Goal: Find specific page/section

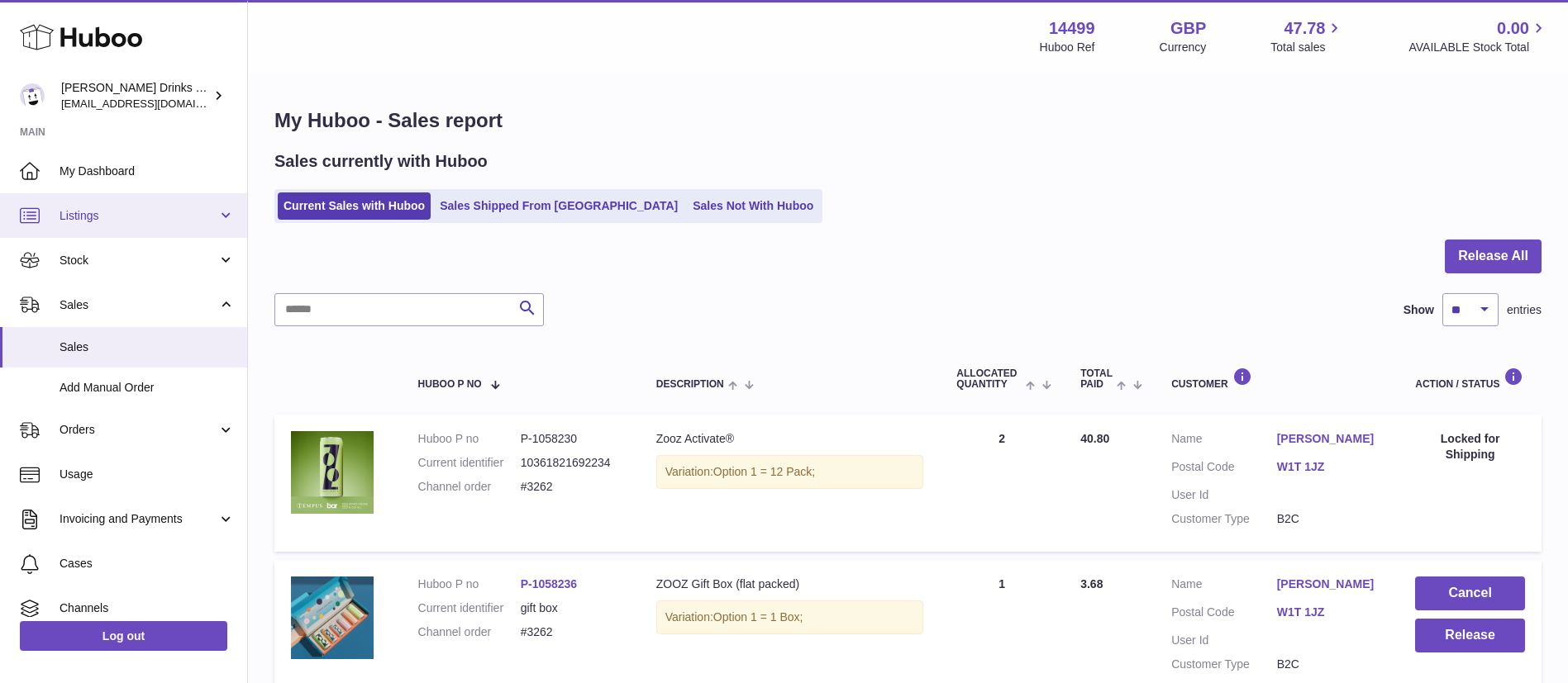
click at [156, 221] on span "Listings" at bounding box center [138, 216] width 157 height 16
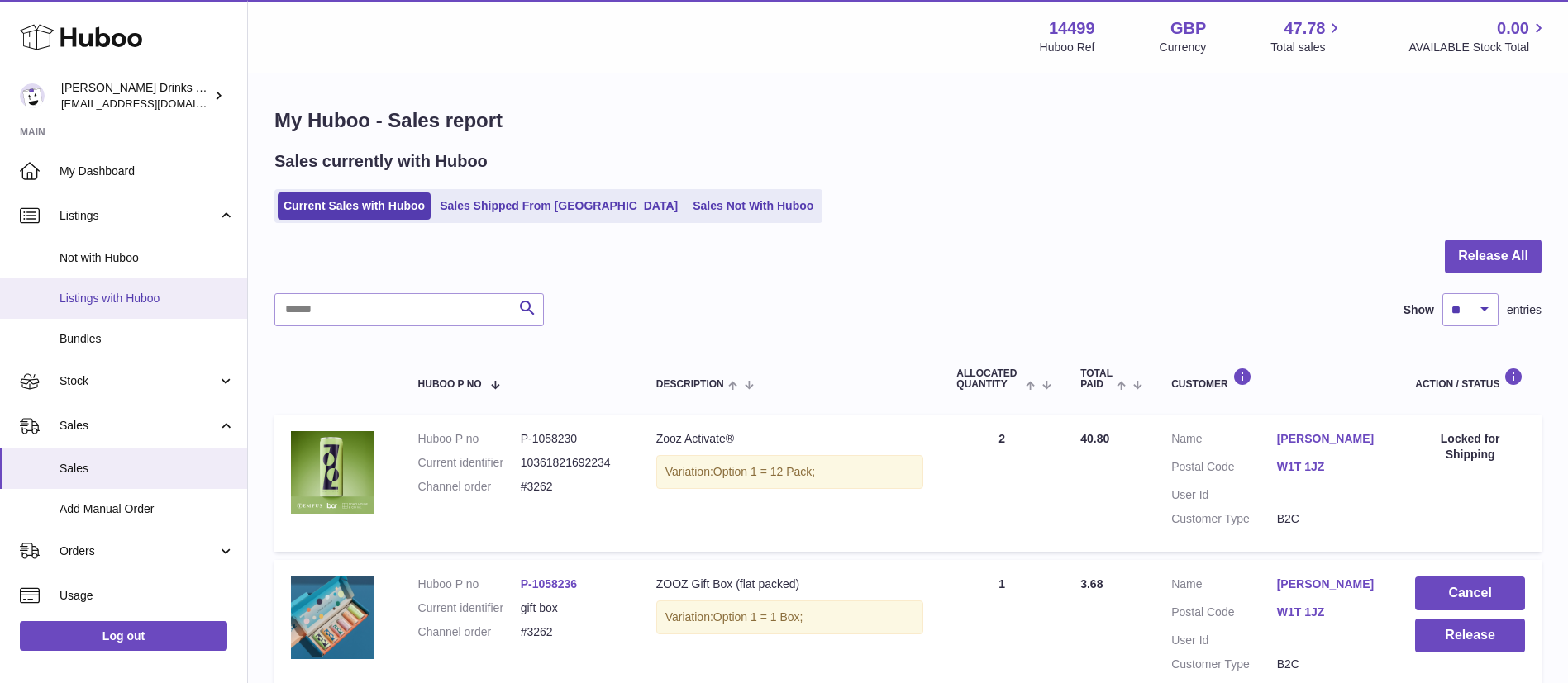
click at [165, 301] on span "Listings with Huboo" at bounding box center [146, 299] width 175 height 16
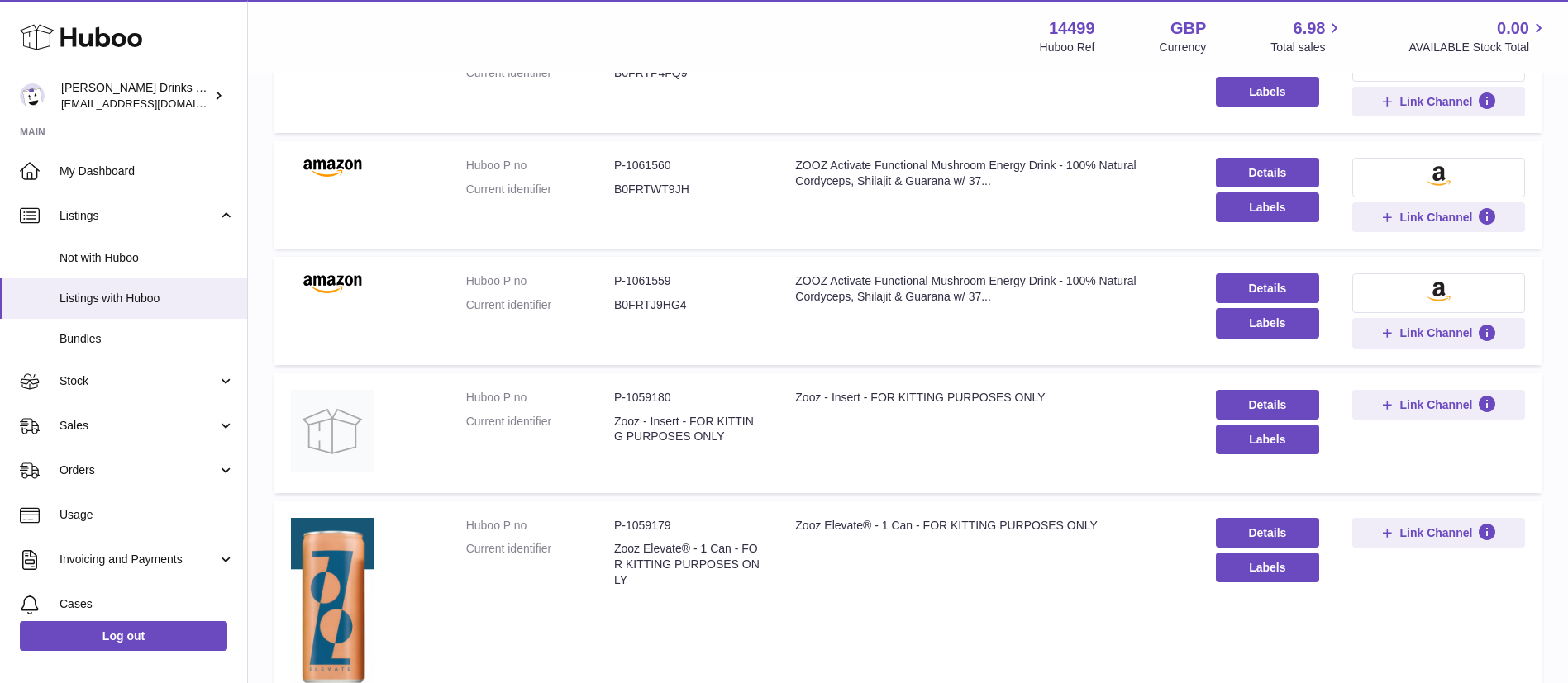
scroll to position [795, 0]
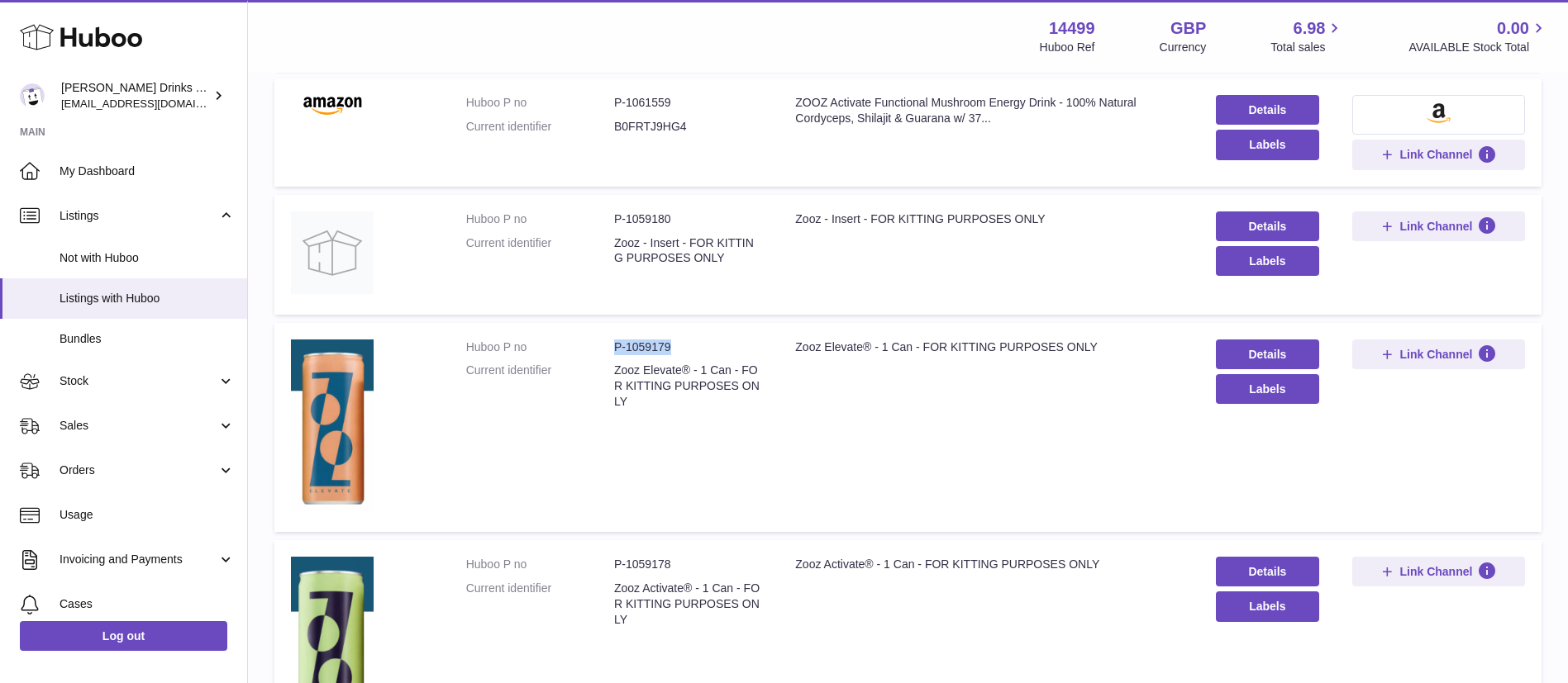
drag, startPoint x: 691, startPoint y: 343, endPoint x: 599, endPoint y: 339, distance: 92.1
click at [599, 339] on dl "Huboo P no P-1059179 Current identifier Zooz Elevate® - 1 Can - FOR KITTING PUR…" at bounding box center [615, 379] width 296 height 80
copy dl "P-1059179"
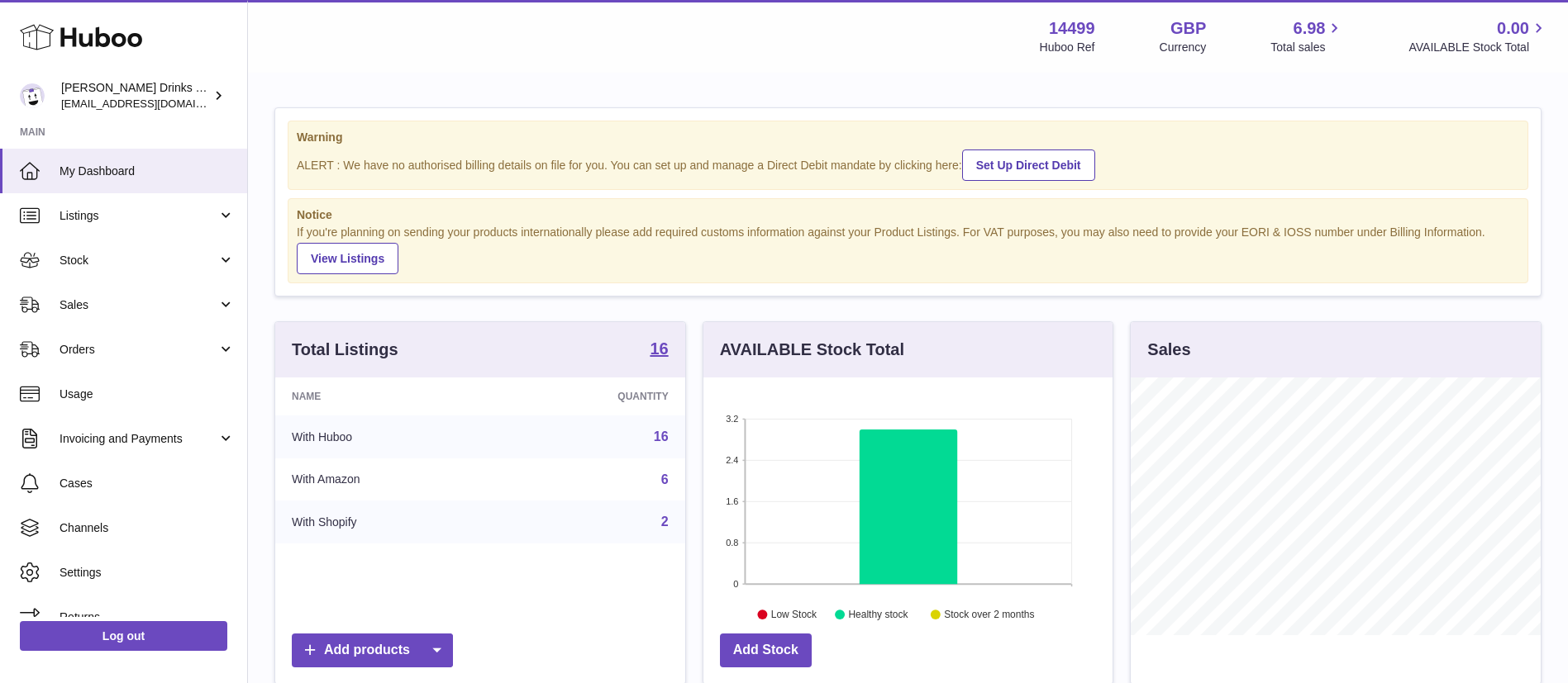
scroll to position [258, 409]
click at [65, 317] on link "Sales" at bounding box center [124, 305] width 247 height 45
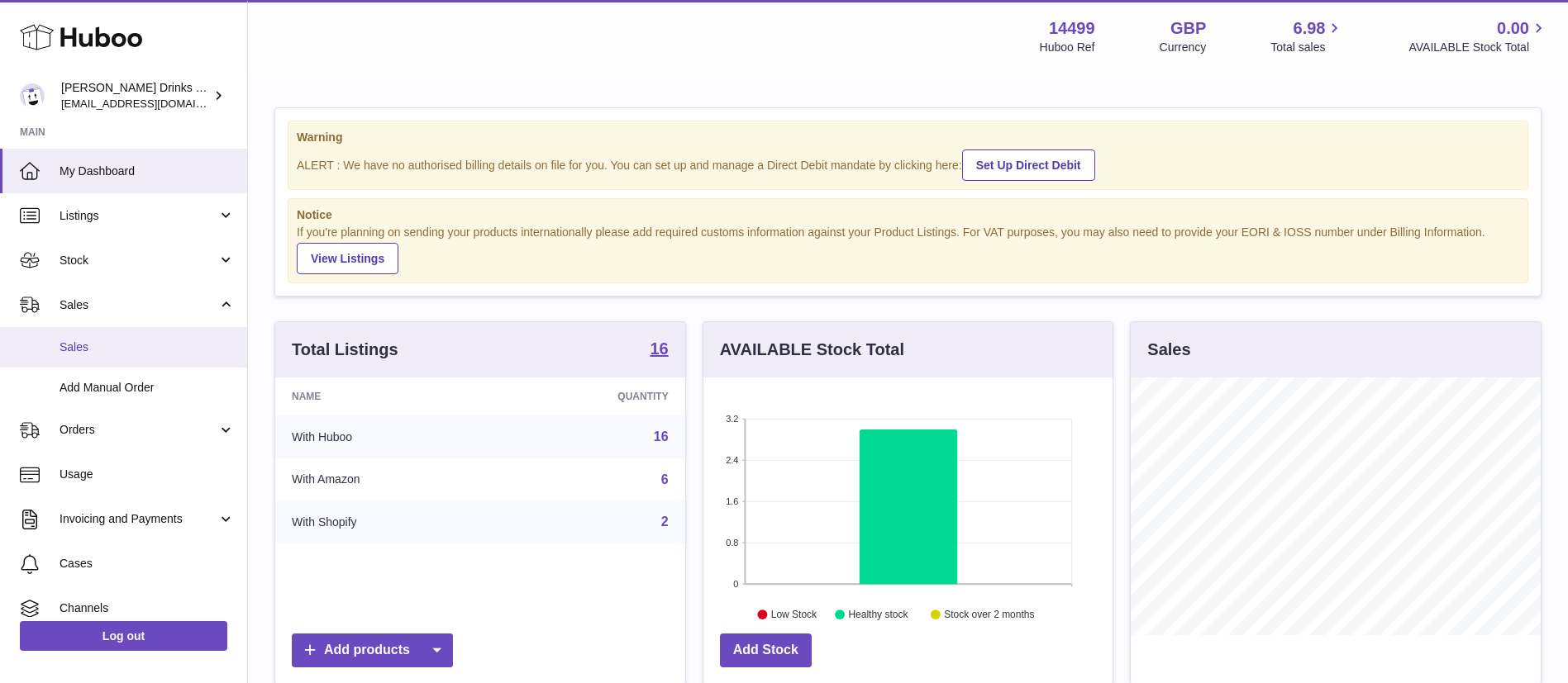
click at [75, 331] on link "Sales" at bounding box center [124, 348] width 247 height 41
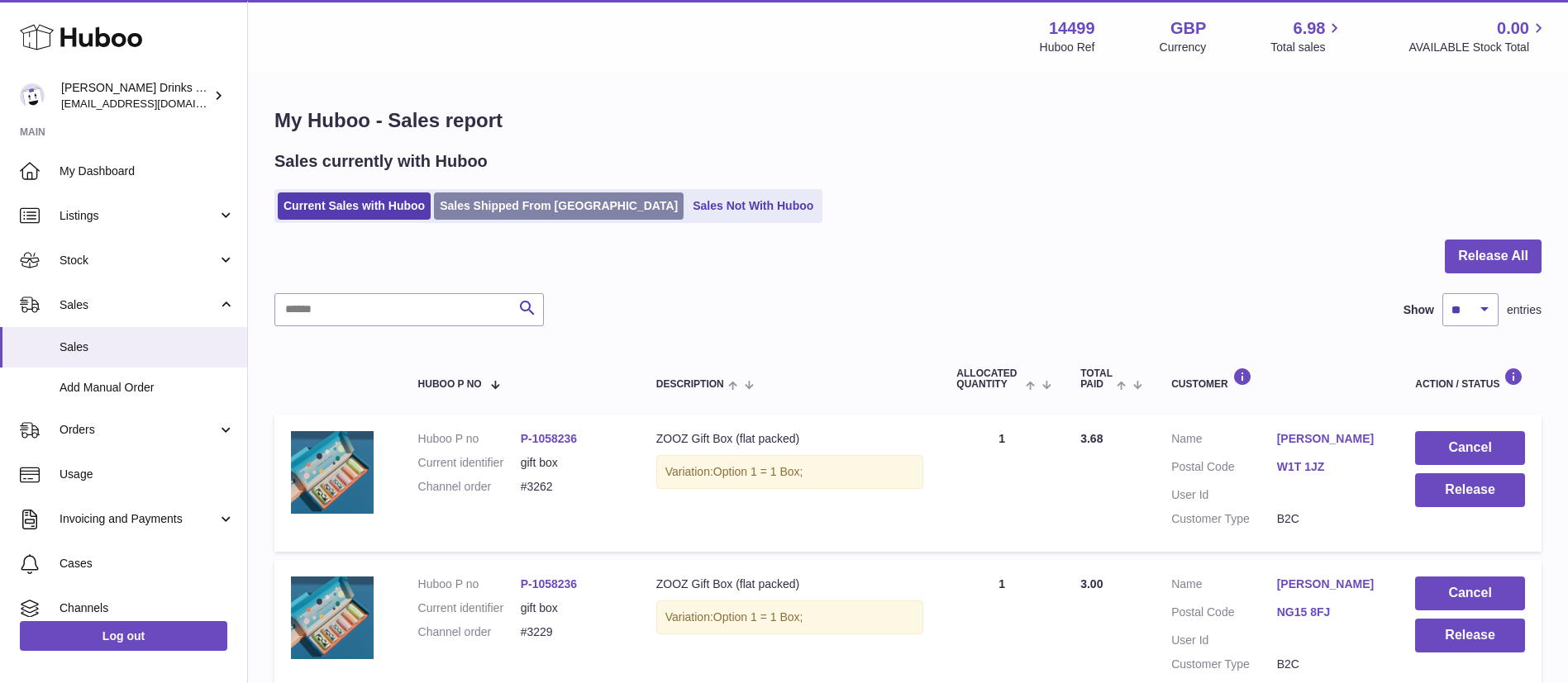
click at [511, 196] on link "Sales Shipped From Huboo" at bounding box center [558, 206] width 250 height 27
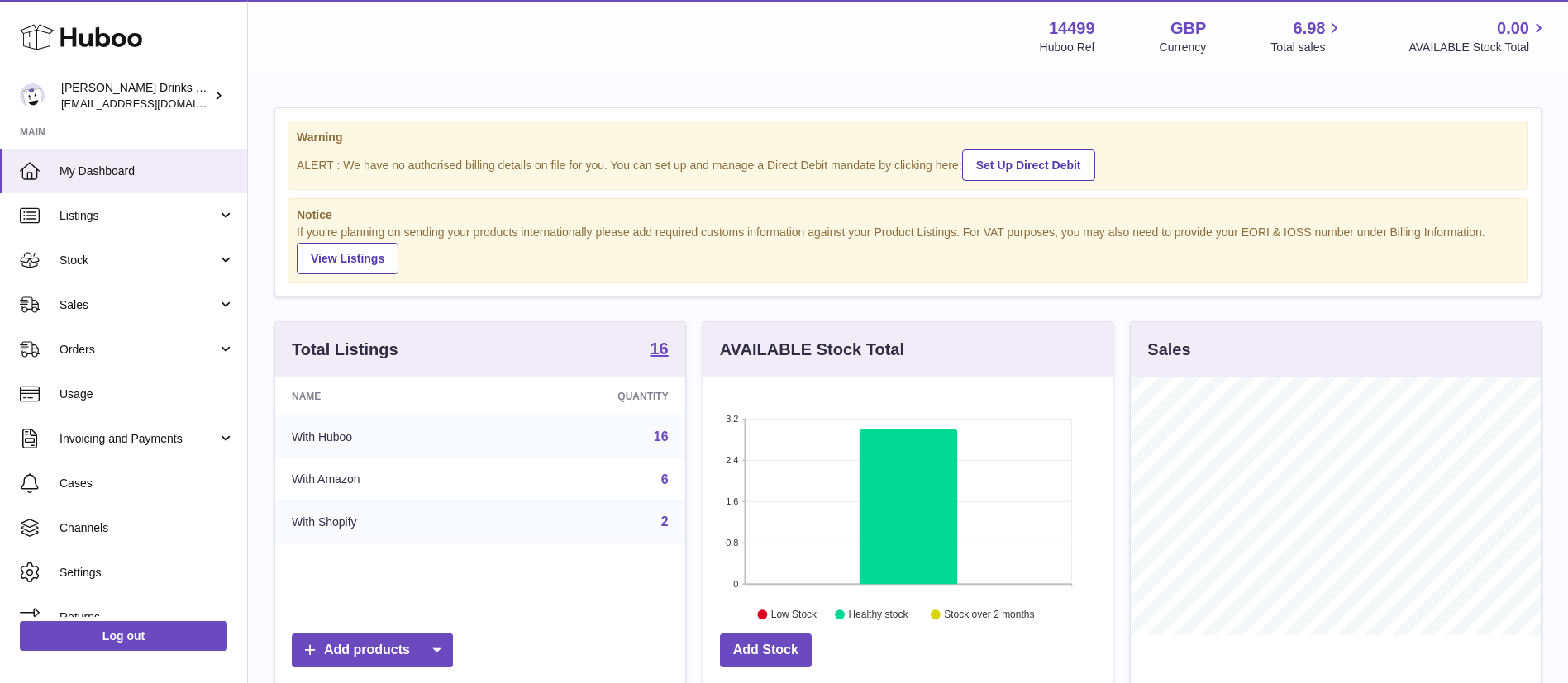
scroll to position [258, 409]
click at [130, 229] on link "Listings" at bounding box center [124, 215] width 247 height 45
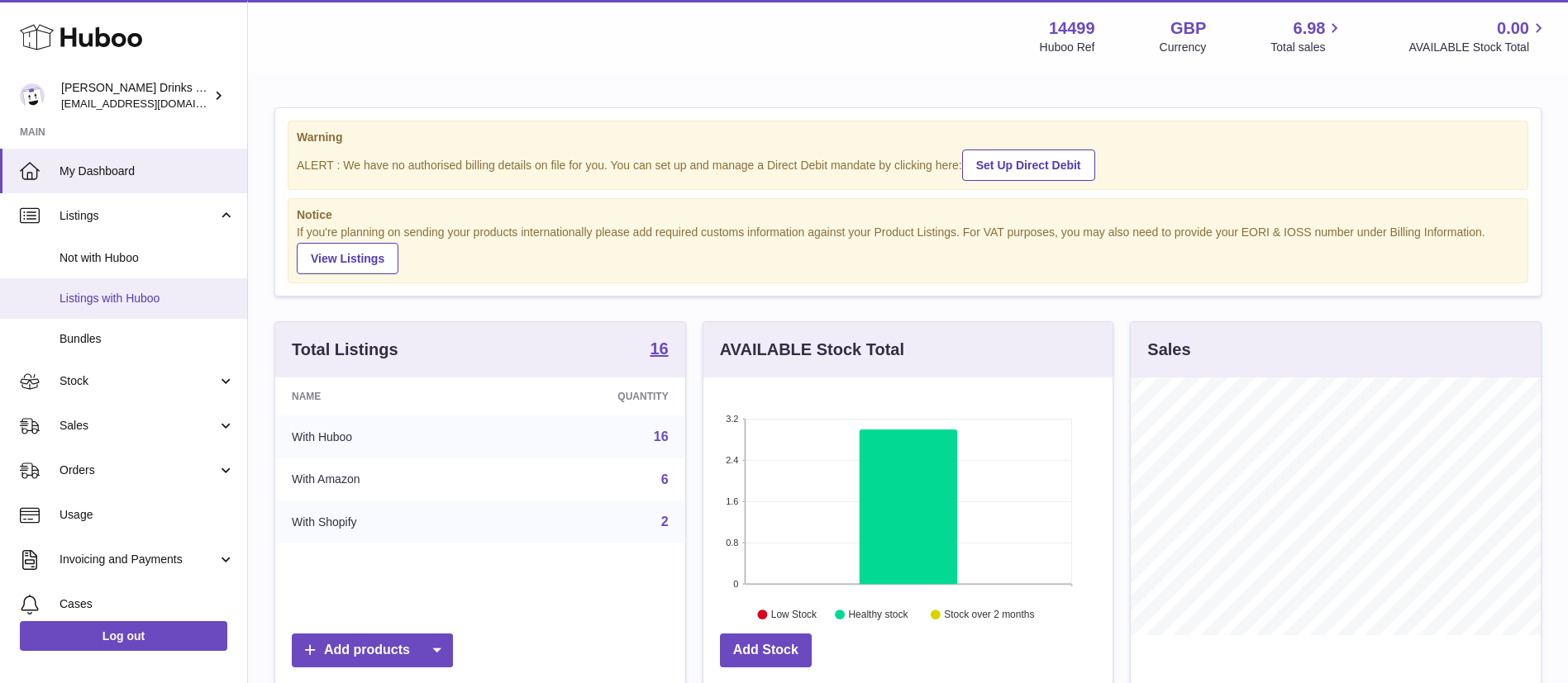
click at [147, 295] on span "Listings with Huboo" at bounding box center [146, 299] width 175 height 16
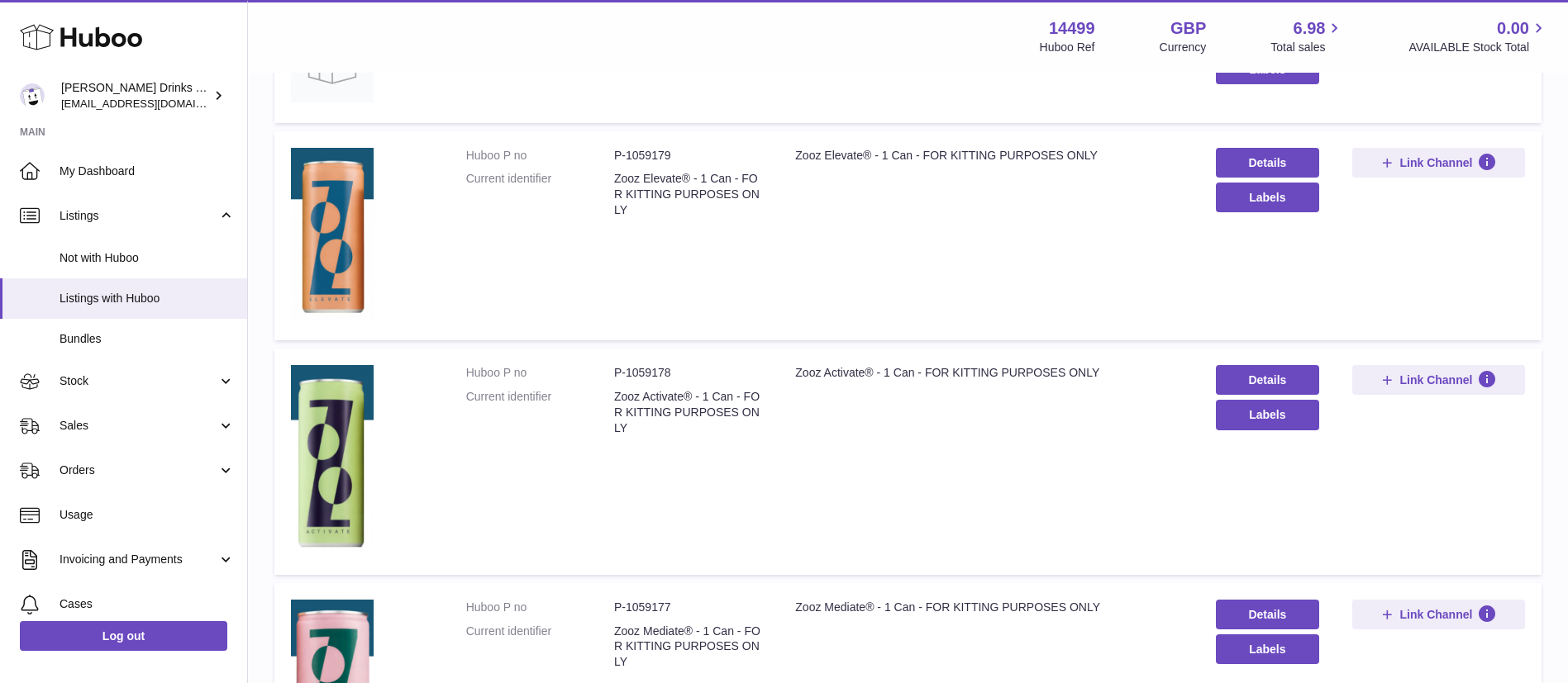
scroll to position [951, 0]
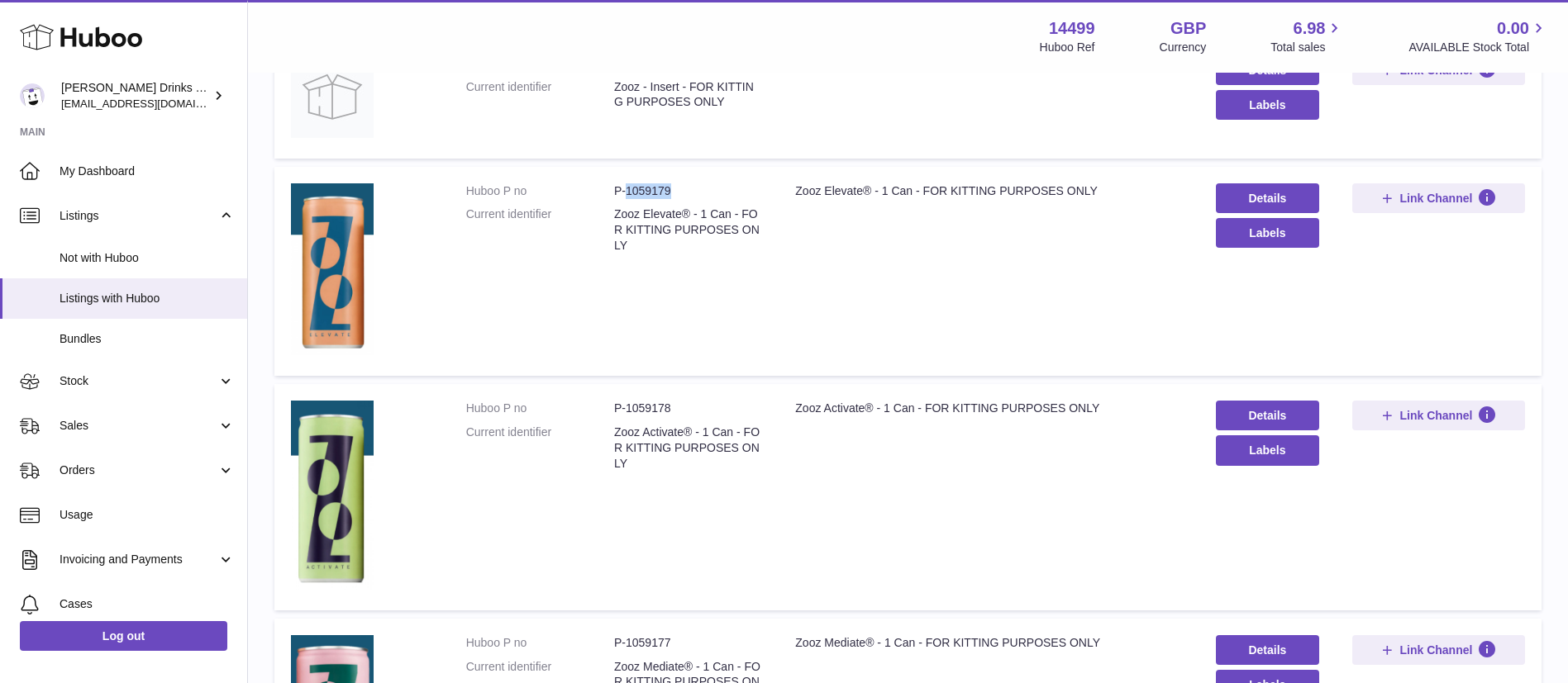
drag, startPoint x: 682, startPoint y: 182, endPoint x: 626, endPoint y: 190, distance: 56.6
click at [626, 190] on td "Huboo P no P-1059179 Current identifier Zooz Elevate® - 1 Can - FOR KITTING PUR…" at bounding box center [614, 272] width 329 height 210
copy dd "1059179"
